Goal: Task Accomplishment & Management: Manage account settings

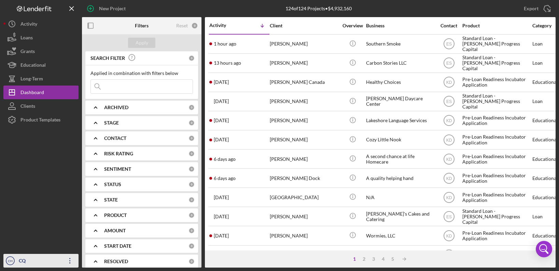
click at [69, 263] on icon "Icon/Overflow" at bounding box center [70, 260] width 17 height 17
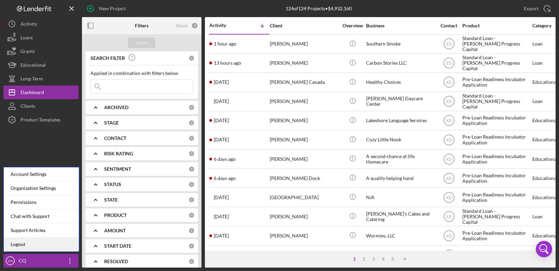
click at [53, 241] on link "Logout" at bounding box center [41, 244] width 75 height 14
